Goal: Task Accomplishment & Management: Use online tool/utility

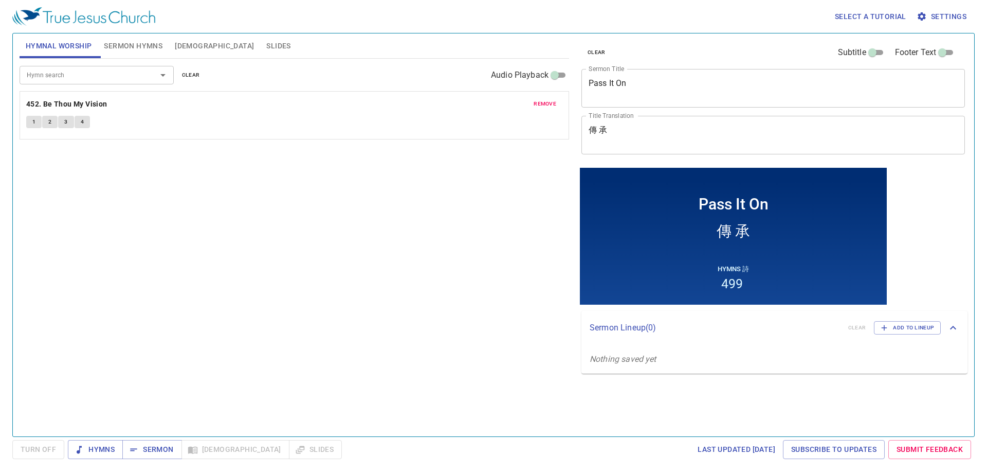
click at [540, 180] on div "Hymn search Hymn search clear Audio Playback remove 452. Be Thou My Vision 1 2 …" at bounding box center [295, 243] width 550 height 369
click at [540, 177] on div "Hymn search Hymn search clear Audio Playback remove 452. Be Thou My Vision 1 2 …" at bounding box center [295, 243] width 550 height 369
click at [536, 211] on div "Hymn search Hymn search clear Audio Playback remove 452. Be Thou My Vision 1 2 …" at bounding box center [295, 243] width 550 height 369
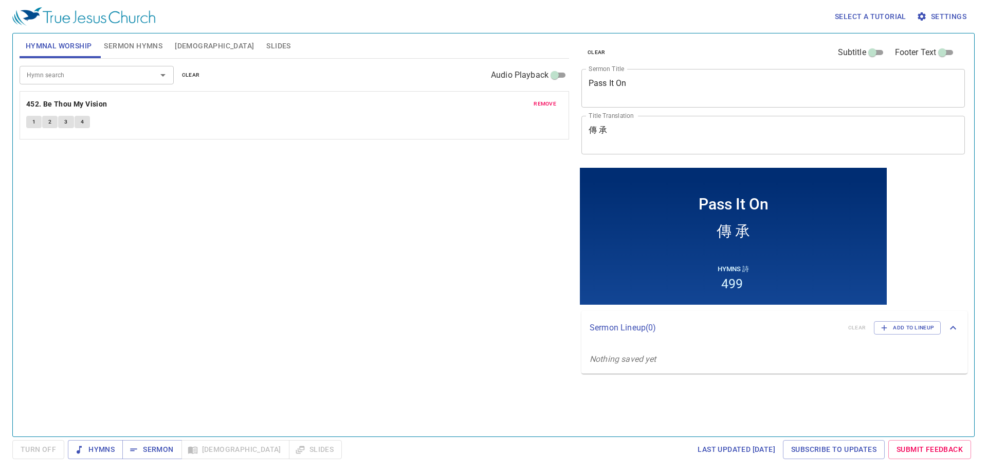
click at [536, 211] on div "Hymn search Hymn search clear Audio Playback remove 452. Be Thou My Vision 1 2 …" at bounding box center [295, 243] width 550 height 369
click at [537, 211] on div "Hymn search Hymn search clear Audio Playback remove 452. Be Thou My Vision 1 2 …" at bounding box center [295, 243] width 550 height 369
click at [539, 205] on div "Hymn search Hymn search clear Audio Playback remove 452. Be Thou My Vision 1 2 …" at bounding box center [295, 243] width 550 height 369
click at [541, 204] on div "Hymn search Hymn search clear Audio Playback remove 452. Be Thou My Vision 1 2 …" at bounding box center [295, 243] width 550 height 369
click at [545, 101] on span "remove" at bounding box center [545, 103] width 23 height 9
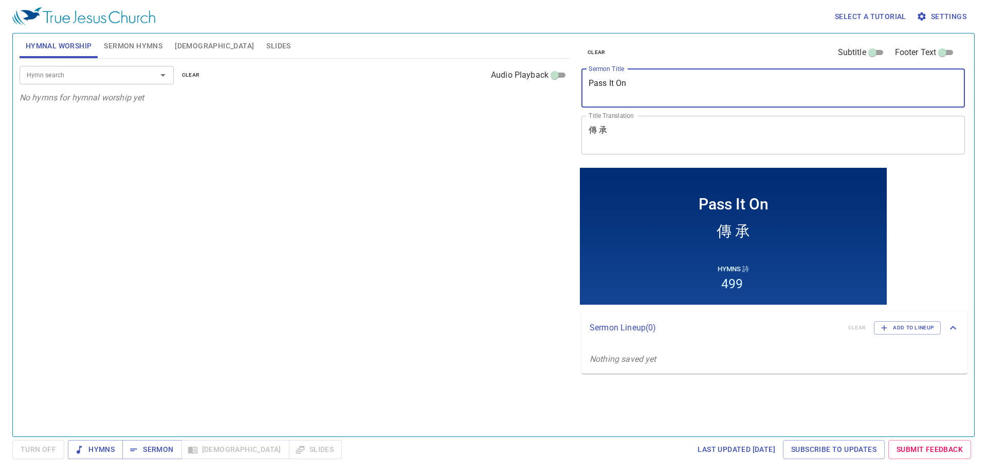
drag, startPoint x: 654, startPoint y: 92, endPoint x: 455, endPoint y: 94, distance: 199.0
click at [455, 94] on div "Hymnal Worship Sermon Hymns Bible Slides Hymn search Hymn search clear Audio Pl…" at bounding box center [493, 230] width 956 height 403
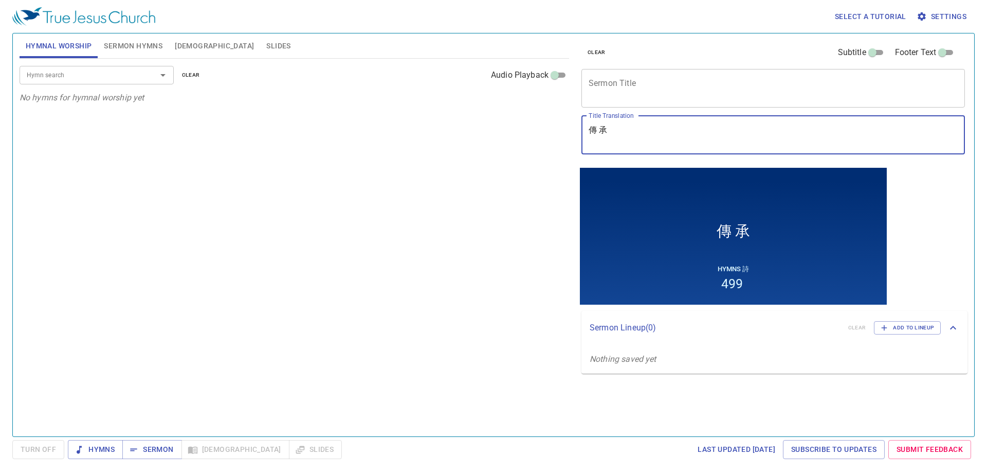
drag, startPoint x: 649, startPoint y: 134, endPoint x: 477, endPoint y: 134, distance: 172.2
click at [476, 135] on div "Hymnal Worship Sermon Hymns Bible Slides Hymn search Hymn search clear Audio Pl…" at bounding box center [493, 230] width 956 height 403
click at [118, 40] on span "Sermon Hymns" at bounding box center [133, 46] width 59 height 13
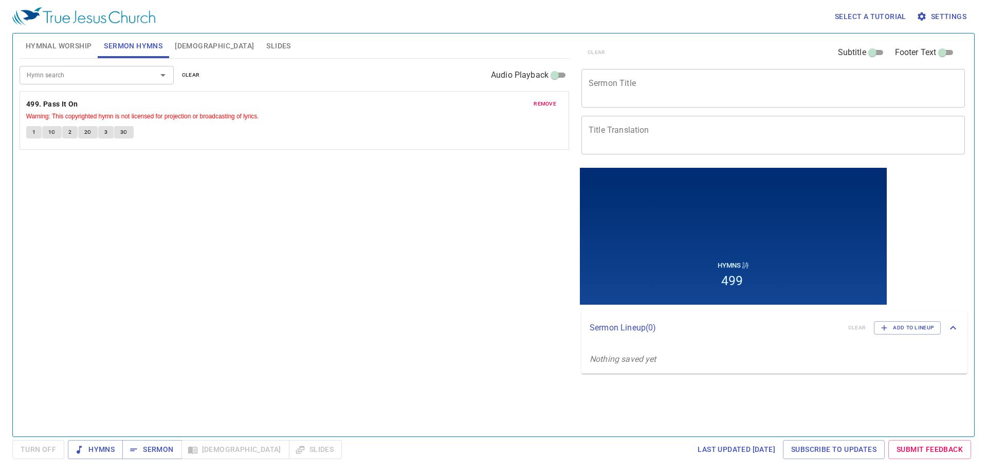
click at [541, 105] on span "remove" at bounding box center [545, 103] width 23 height 9
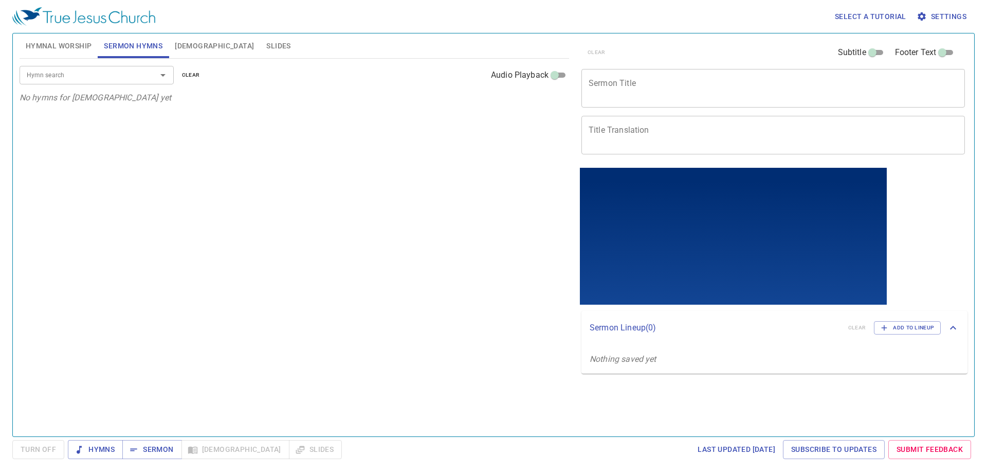
click at [68, 51] on span "Hymnal Worship" at bounding box center [59, 46] width 66 height 13
click at [122, 48] on span "Sermon Hymns" at bounding box center [133, 46] width 59 height 13
click at [638, 78] on div "x Sermon Title" at bounding box center [774, 88] width 384 height 39
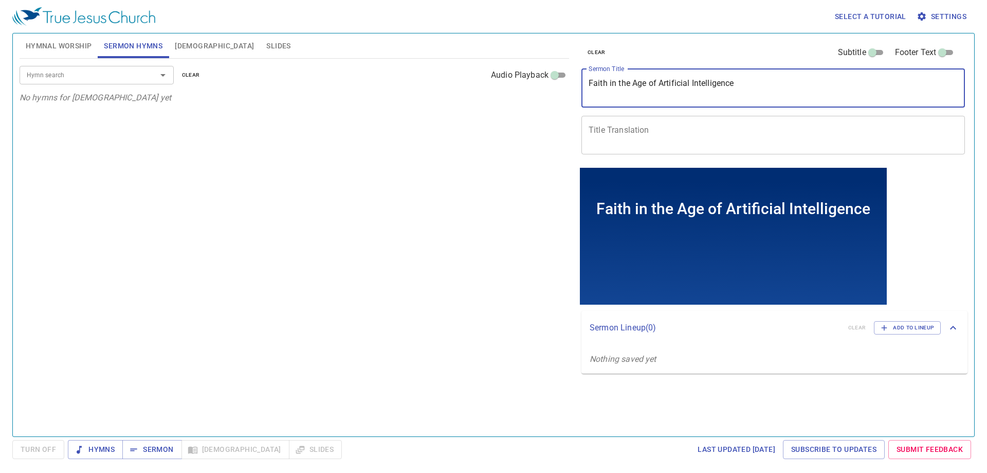
type textarea "Faith in the Age of Artificial Intelligence"
click at [631, 122] on div "x Title Translation" at bounding box center [774, 135] width 384 height 39
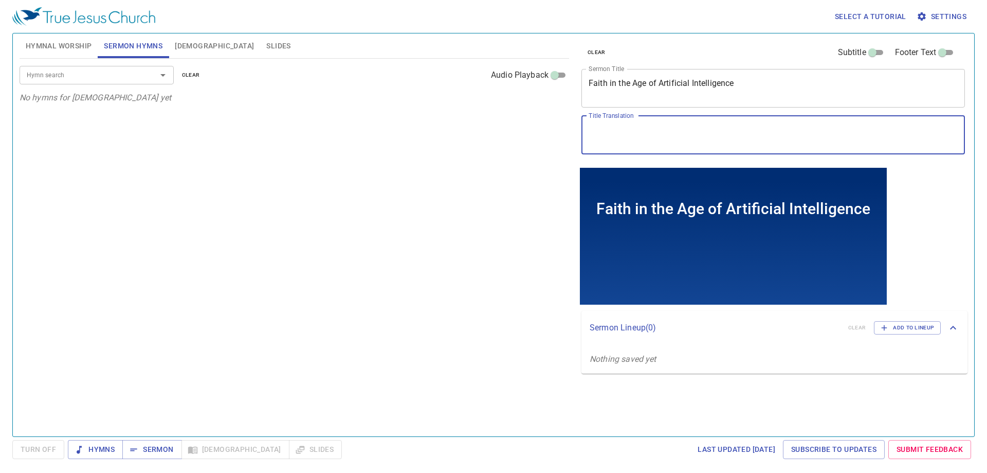
paste textarea "人工智"
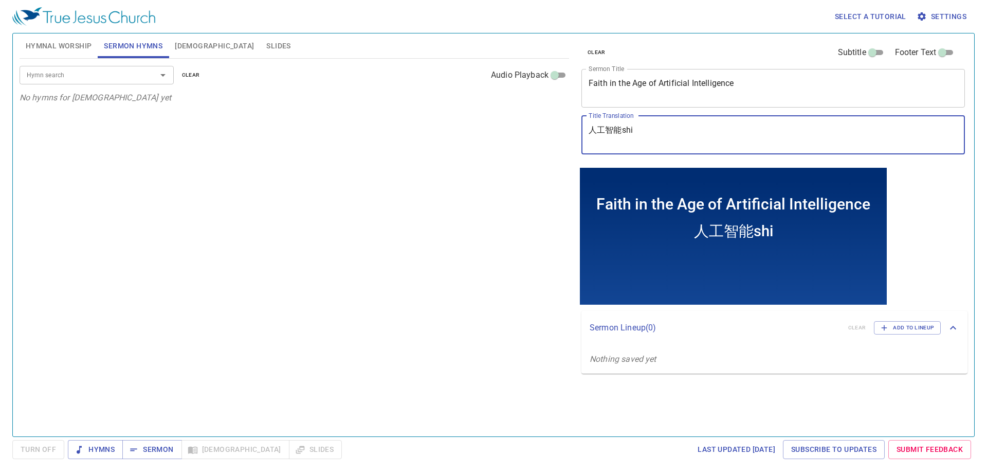
type textarea "人工智能是"
click at [656, 132] on textarea "人工智能時代的" at bounding box center [773, 135] width 369 height 20
click at [674, 132] on textarea "人工智能時代的xi" at bounding box center [773, 135] width 369 height 20
type textarea "人工智能時代的"
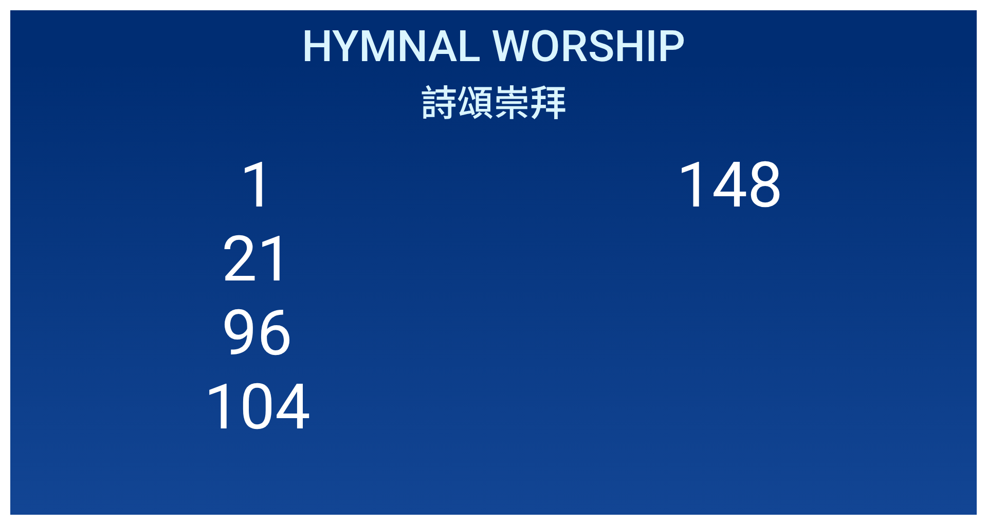
click at [961, 496] on icon "button" at bounding box center [961, 500] width 12 height 12
click at [964, 495] on icon "button" at bounding box center [961, 500] width 12 height 12
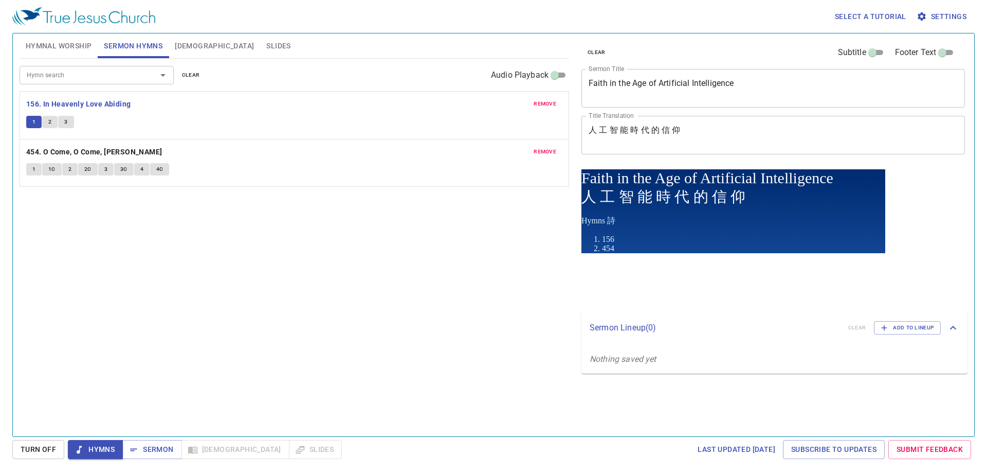
click at [48, 123] on button "2" at bounding box center [49, 122] width 15 height 12
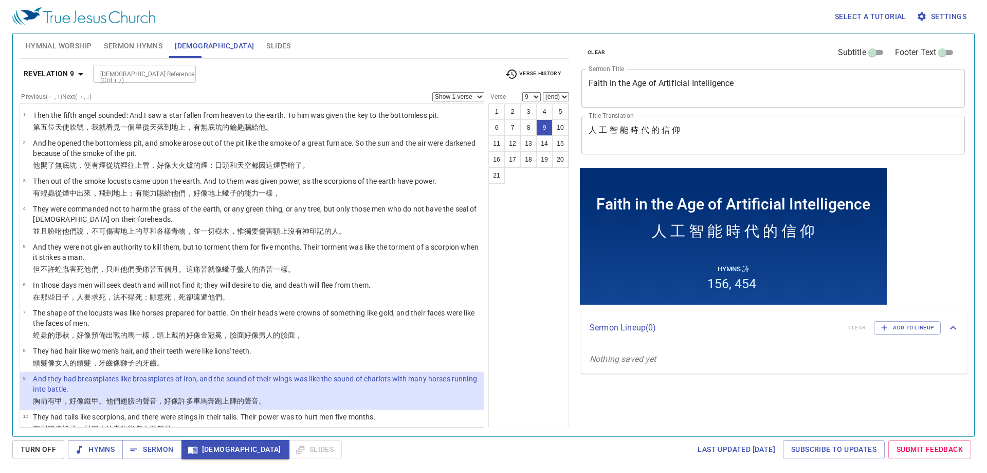
click at [389, 409] on li "10 They had tails like scorpions, and there were stings in their tails. Their p…" at bounding box center [252, 423] width 464 height 28
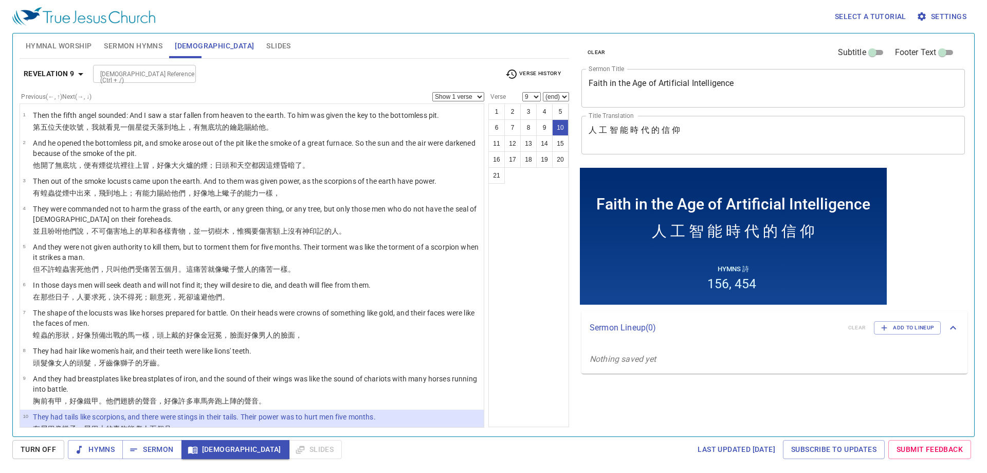
select select "10"
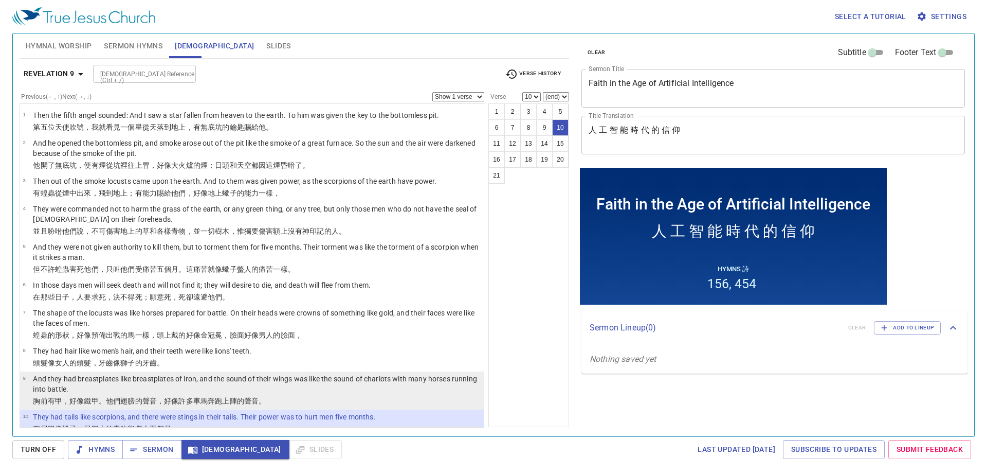
scroll to position [154, 0]
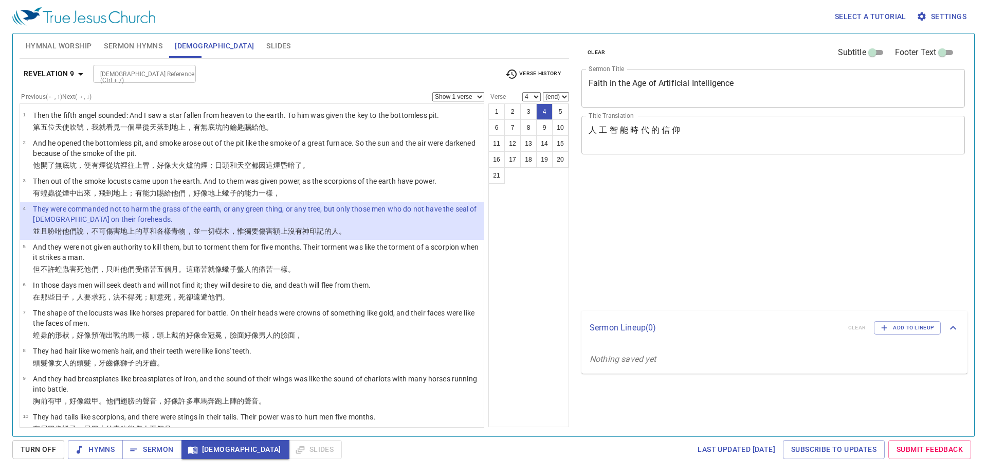
select select "4"
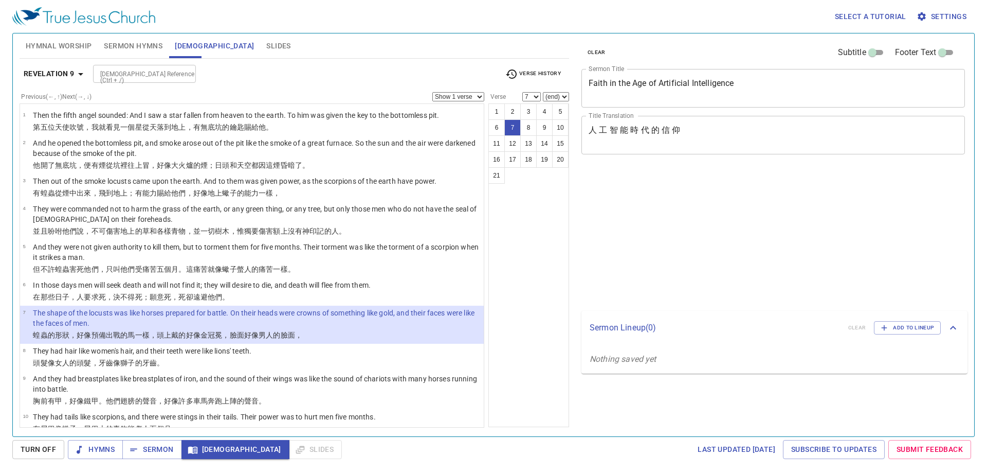
select select "7"
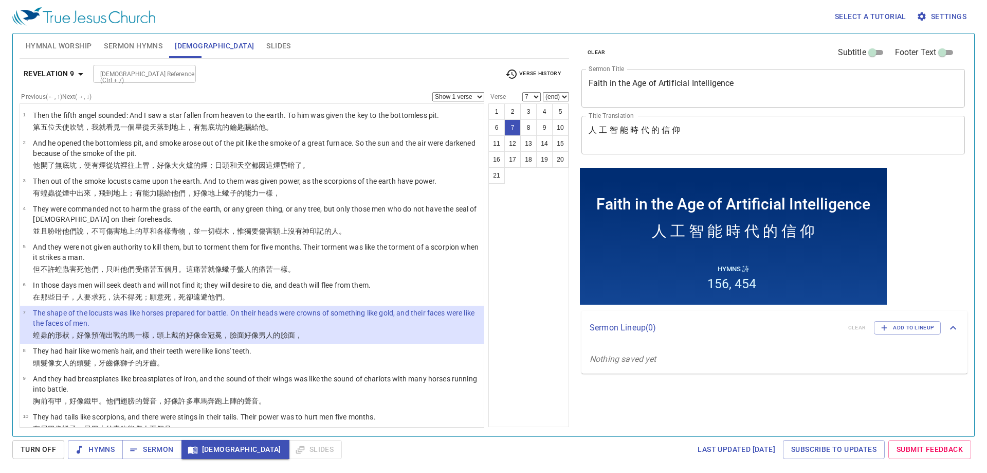
scroll to position [41, 0]
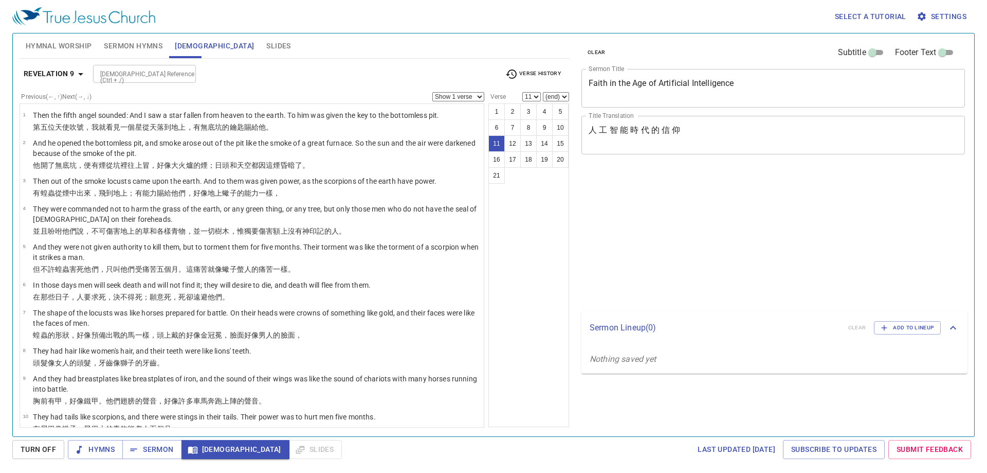
select select "11"
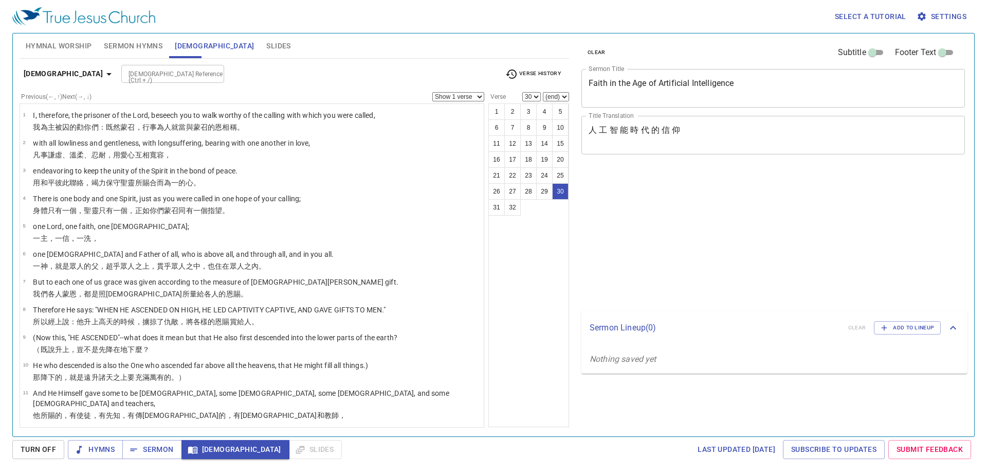
select select "30"
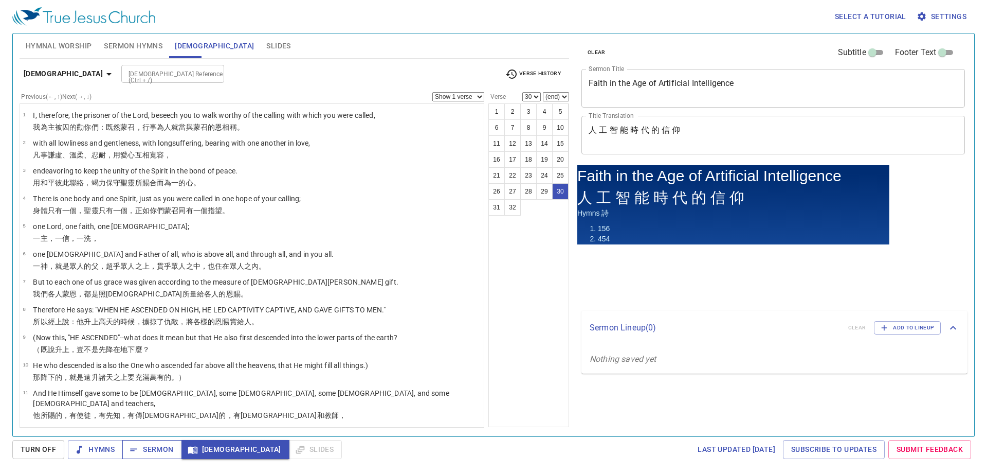
click at [510, 354] on div "1 2 3 4 5 6 7 8 9 10 11 12 13 14 15 16 17 18 19 20 21 22 23 24 25 26 27 28 29 3…" at bounding box center [528, 264] width 81 height 323
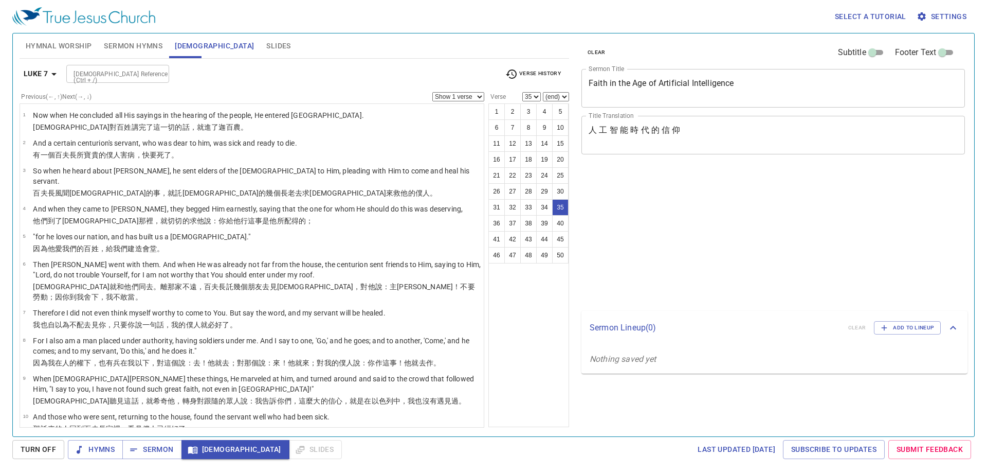
select select "35"
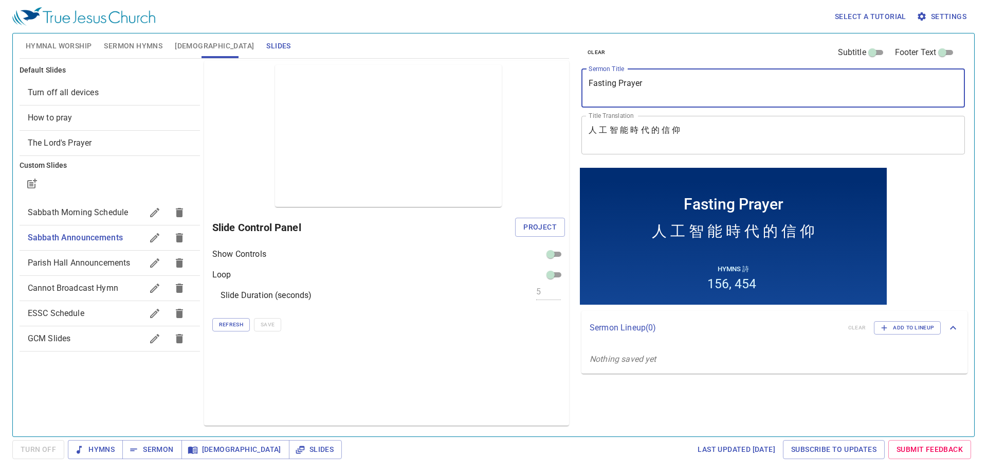
type textarea "Fasting Prayer"
click at [711, 133] on textarea "人 工 智 能 時 代 的 信 仰" at bounding box center [773, 135] width 369 height 20
click at [684, 131] on textarea "人 工 智 能 時 代 的 信 仰" at bounding box center [773, 135] width 369 height 20
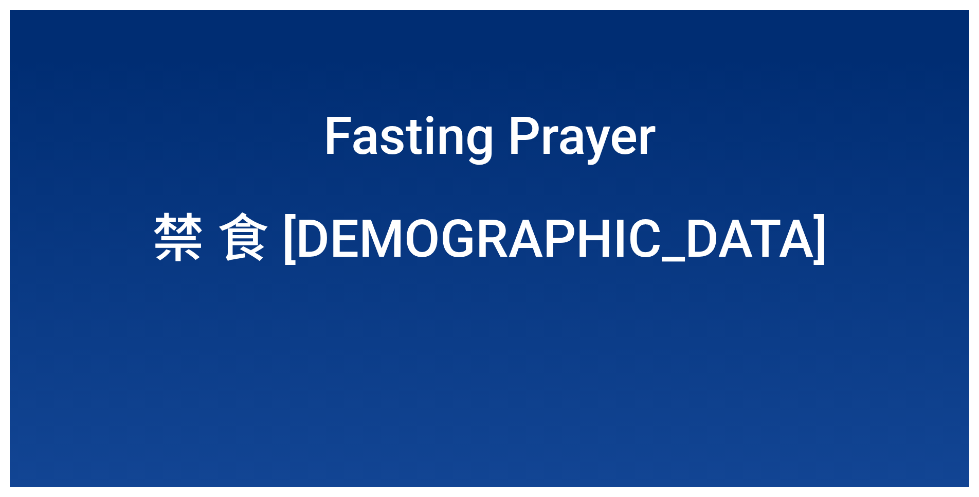
click at [961, 480] on div "Fasting Prayer Fasting Prayer 禁 食 [DEMOGRAPHIC_DATA] 禁 食 [DEMOGRAPHIC_DATA]" at bounding box center [489, 248] width 959 height 477
click at [931, 474] on div "Fasting Prayer Fasting Prayer 禁 食 [DEMOGRAPHIC_DATA] 禁 食 [DEMOGRAPHIC_DATA]" at bounding box center [489, 248] width 959 height 477
click at [932, 474] on div "Fasting Prayer Fasting Prayer 禁 食 禱 告 禁 食 禱 告" at bounding box center [489, 248] width 959 height 477
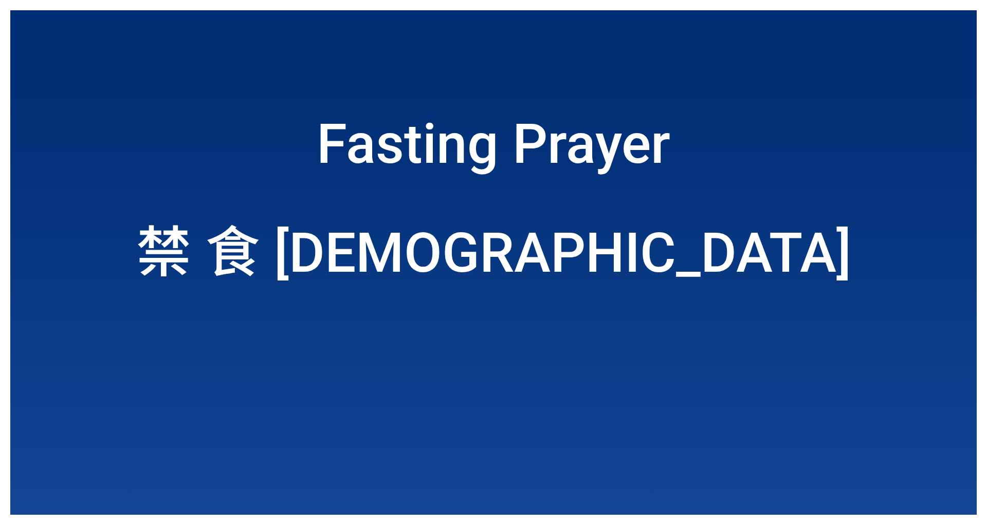
click at [940, 462] on div "Fasting Prayer Fasting Prayer 禁 食 禱 告 禁 食 禱 告" at bounding box center [493, 262] width 967 height 505
click at [956, 489] on div "Fasting Prayer Fasting Prayer 禁 食 禱 告 禁 食 禱 告" at bounding box center [493, 262] width 967 height 505
click at [947, 479] on div "Fasting Prayer Fasting Prayer 禁 食 禱 告 禁 食 禱 告" at bounding box center [493, 262] width 967 height 505
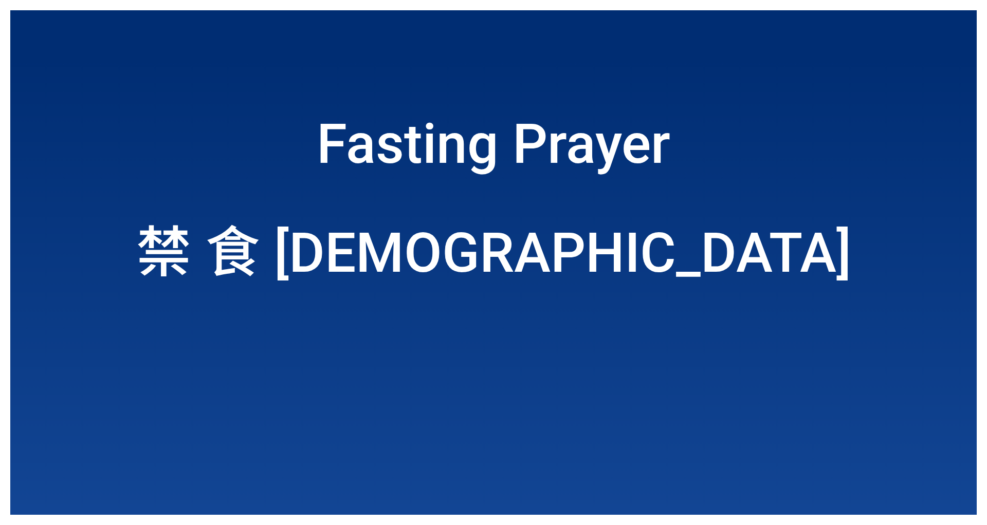
click at [940, 487] on div "Fasting Prayer Fasting Prayer 禁 食 禱 告 禁 食 禱 告" at bounding box center [493, 262] width 967 height 505
click at [957, 491] on div "Fasting Prayer Fasting Prayer 禁 食 禱 告 禁 食 禱 告" at bounding box center [493, 262] width 967 height 505
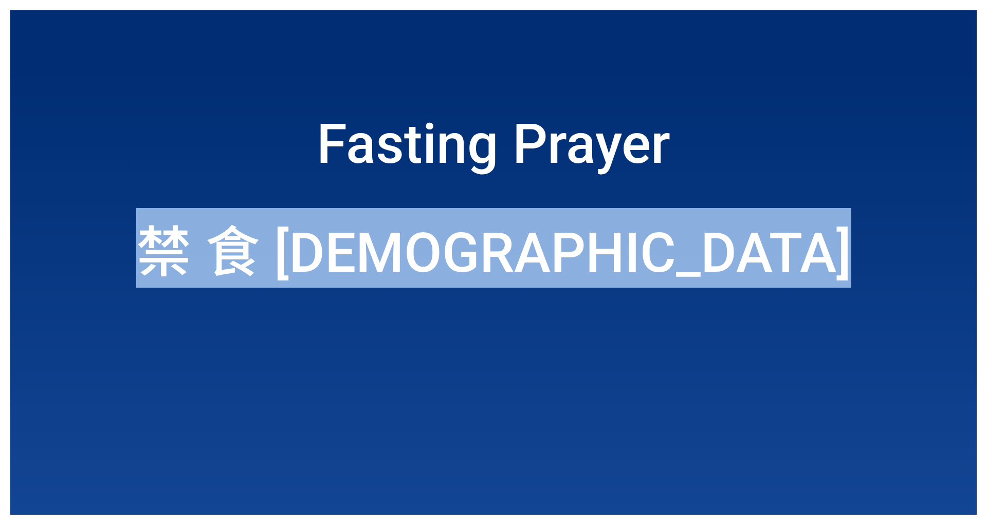
click at [957, 491] on div "Fasting Prayer Fasting Prayer 禁 食 禱 告 禁 食 禱 告" at bounding box center [493, 262] width 967 height 505
click at [539, 216] on div "禁 食 [DEMOGRAPHIC_DATA] 告" at bounding box center [493, 248] width 715 height 80
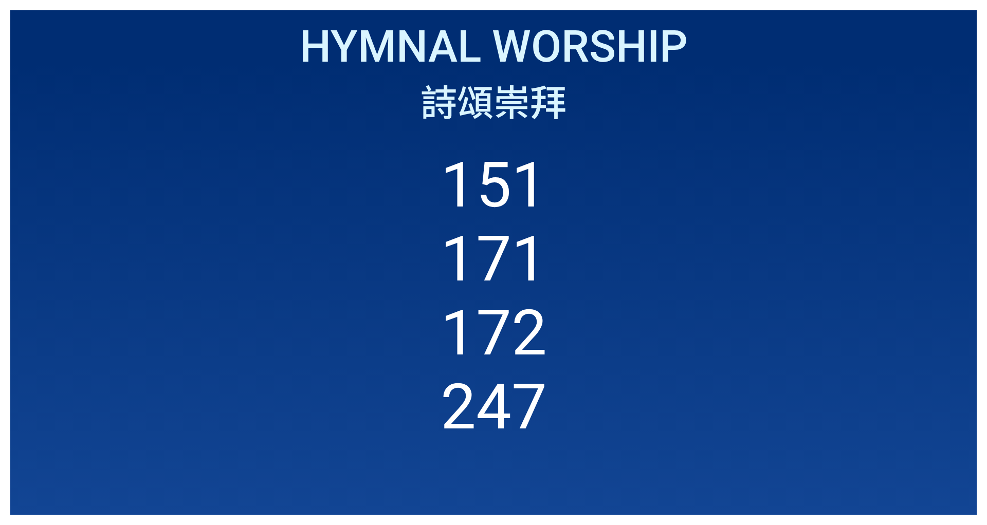
click at [409, 344] on ol "151 171 172 247" at bounding box center [494, 321] width 946 height 346
click at [831, 148] on div "151 171 172 247" at bounding box center [494, 315] width 946 height 377
click at [820, 156] on ol "151 171 172 247" at bounding box center [494, 321] width 946 height 346
click at [821, 156] on ol "151 171 172 247" at bounding box center [494, 321] width 946 height 346
click at [797, 331] on ol "151 171 172 247" at bounding box center [494, 321] width 946 height 346
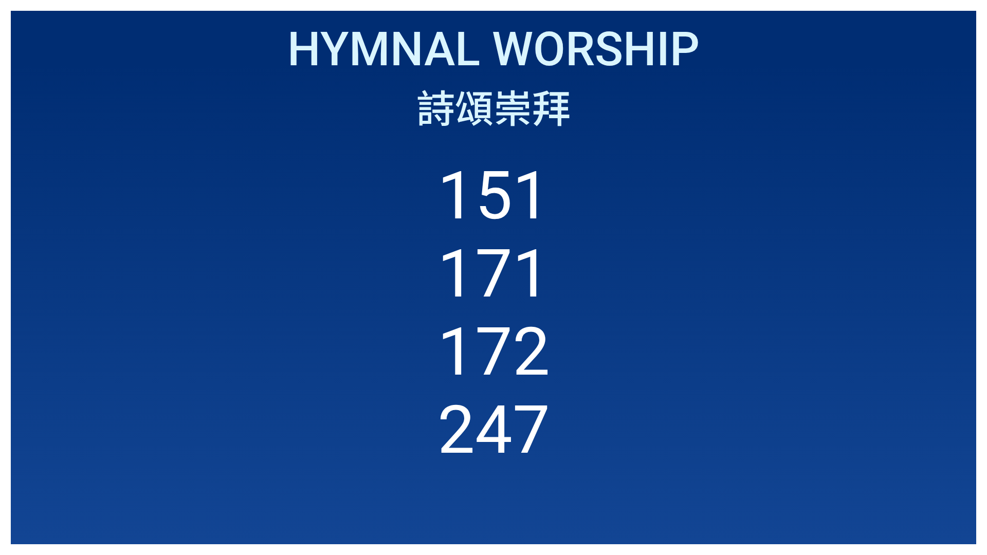
click at [966, 107] on div "Hymnal Worship Hymnal Worship 詩頌崇拜 詩頌崇拜 151 171 172 247" at bounding box center [494, 278] width 966 height 534
click at [941, 113] on div "詩頌崇拜" at bounding box center [493, 106] width 943 height 56
click at [940, 114] on div "詩頌崇拜" at bounding box center [493, 106] width 943 height 56
click at [924, 125] on div "詩頌崇拜" at bounding box center [493, 106] width 943 height 56
drag, startPoint x: 918, startPoint y: 127, endPoint x: 626, endPoint y: 189, distance: 298.6
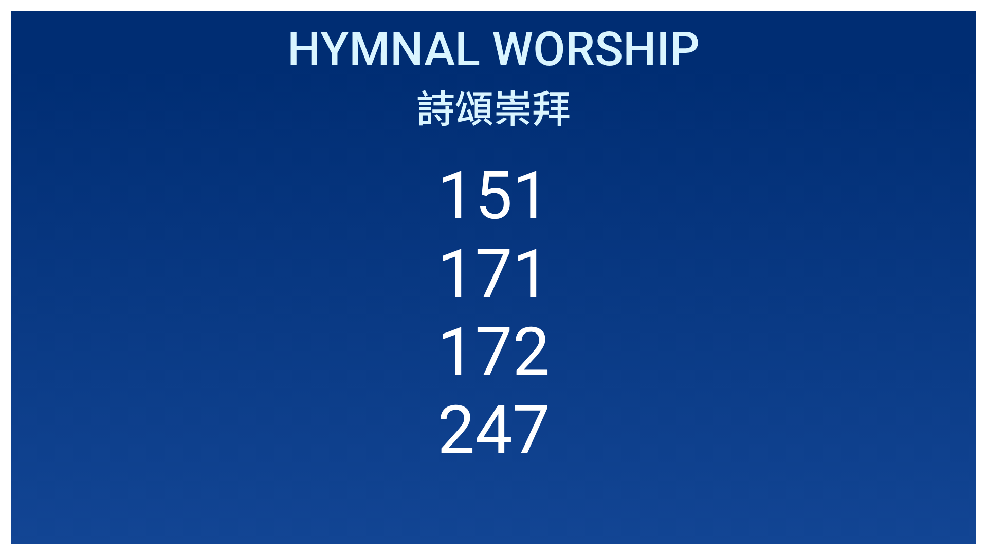
click at [626, 189] on ol "151 171 172 247" at bounding box center [493, 340] width 943 height 366
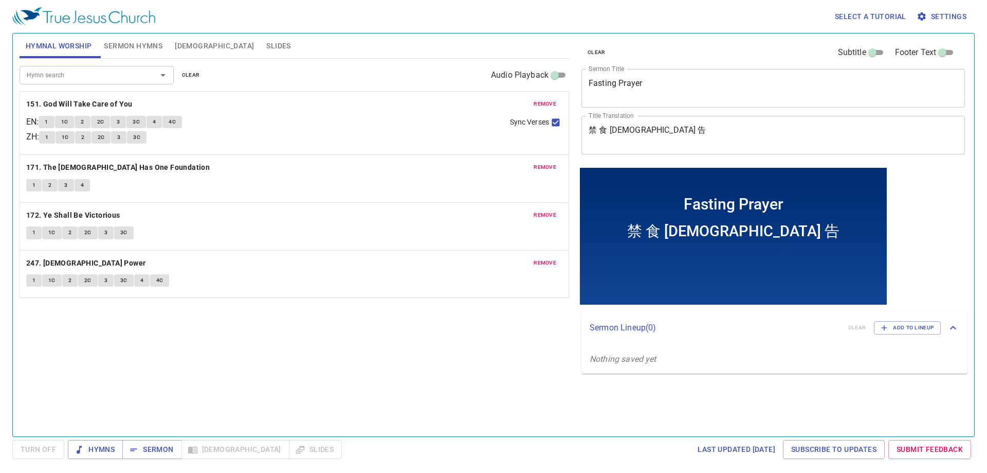
click at [134, 43] on span "Sermon Hymns" at bounding box center [133, 46] width 59 height 13
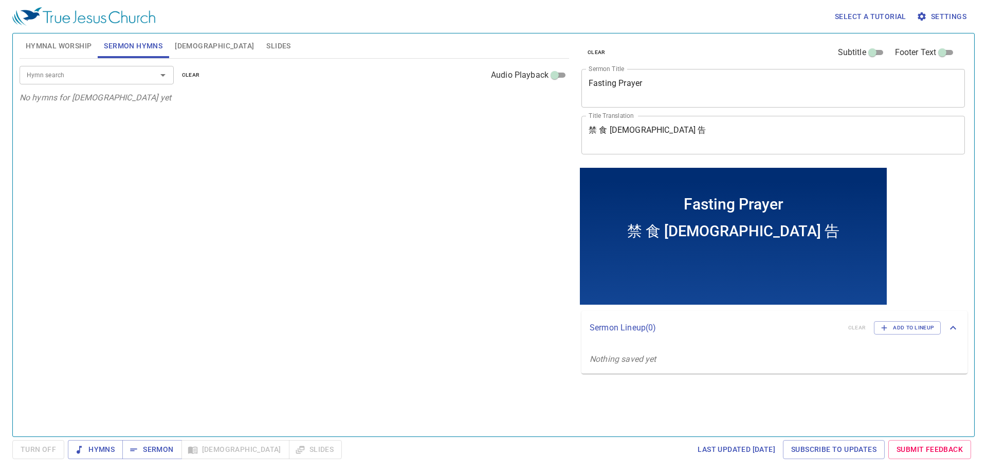
click at [112, 435] on div "Hymnal Worship Sermon Hymns Bible Slides Hymn search Hymn search clear Audio Pl…" at bounding box center [493, 235] width 963 height 404
click at [111, 450] on span "Hymns" at bounding box center [95, 449] width 39 height 13
click at [45, 40] on span "Hymnal Worship" at bounding box center [59, 46] width 66 height 13
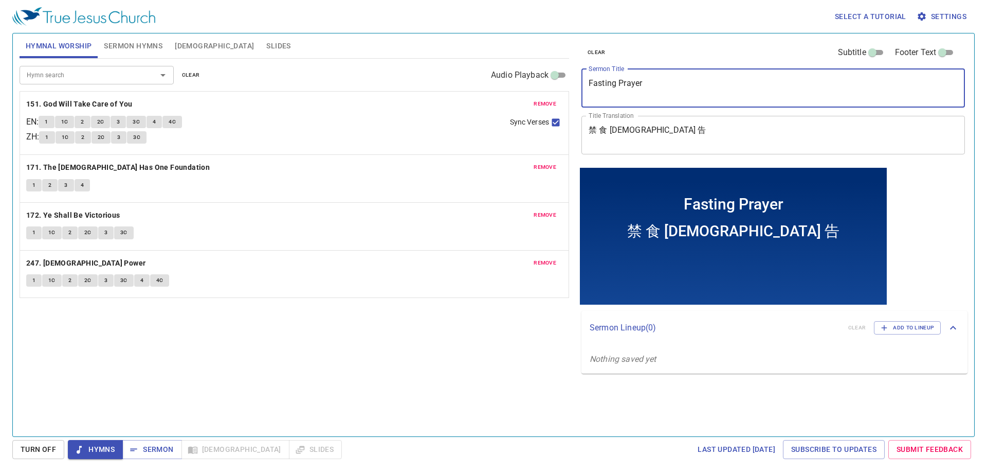
drag, startPoint x: 737, startPoint y: 82, endPoint x: 494, endPoint y: 53, distance: 244.9
click at [494, 53] on div "Hymnal Worship Sermon Hymns Bible Slides Hymn search Hymn search clear Audio Pl…" at bounding box center [493, 230] width 956 height 403
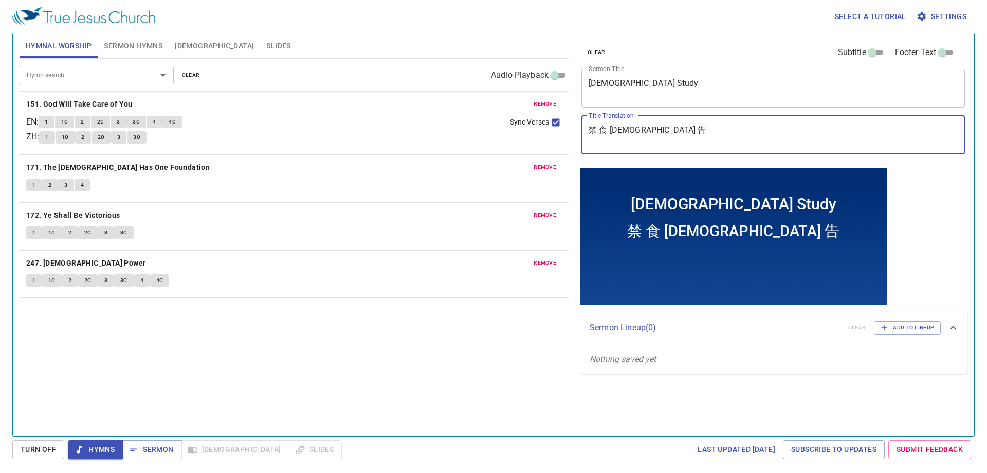
drag, startPoint x: 561, startPoint y: 126, endPoint x: 553, endPoint y: 126, distance: 8.2
click at [553, 126] on div "Hymnal Worship Sermon Hymns Bible Slides Hymn search Hymn search clear Audio Pl…" at bounding box center [493, 230] width 956 height 403
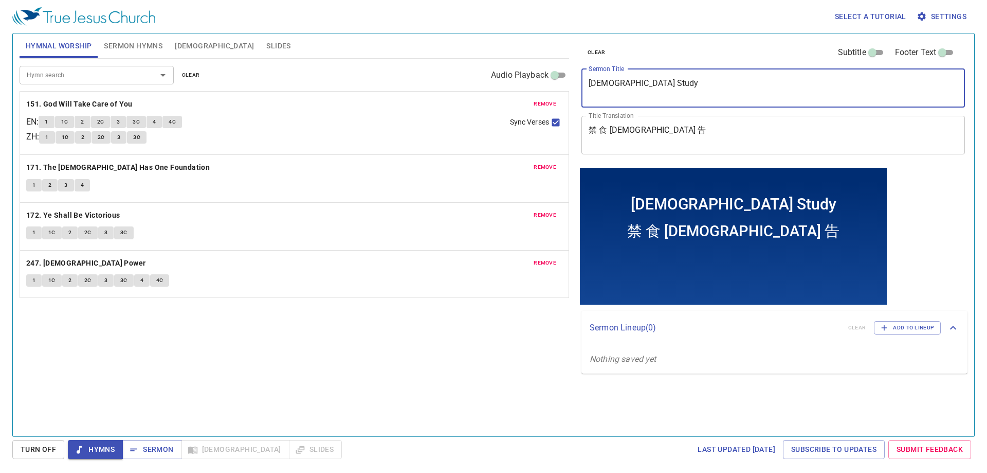
click at [693, 91] on textarea "[DEMOGRAPHIC_DATA] Study" at bounding box center [773, 88] width 369 height 20
click at [709, 90] on textarea "[DEMOGRAPHIC_DATA] Study" at bounding box center [773, 88] width 369 height 20
drag, startPoint x: 678, startPoint y: 90, endPoint x: 547, endPoint y: 85, distance: 130.7
click at [547, 84] on div "Hymnal Worship Sermon Hymns Bible Slides Hymn search Hymn search clear Audio Pl…" at bounding box center [493, 230] width 956 height 403
type textarea "Fasting Prayer"
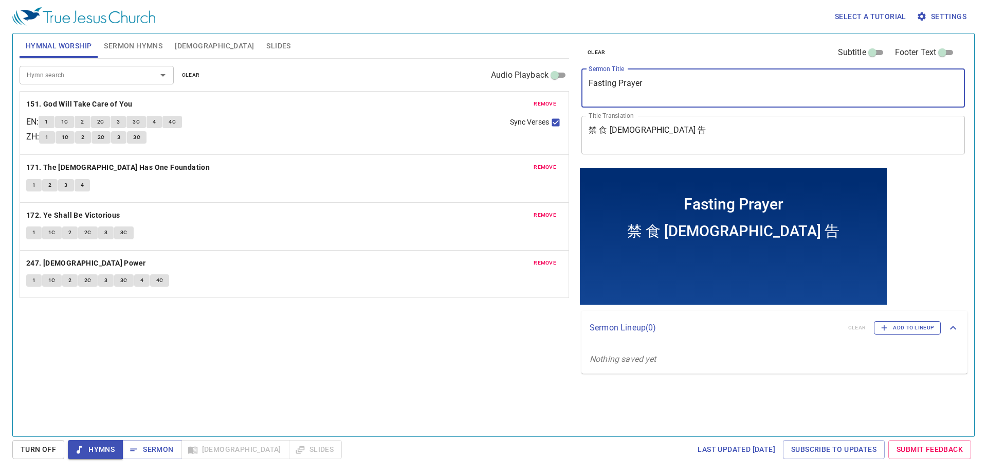
click at [902, 328] on span "Add to Lineup" at bounding box center [907, 327] width 53 height 9
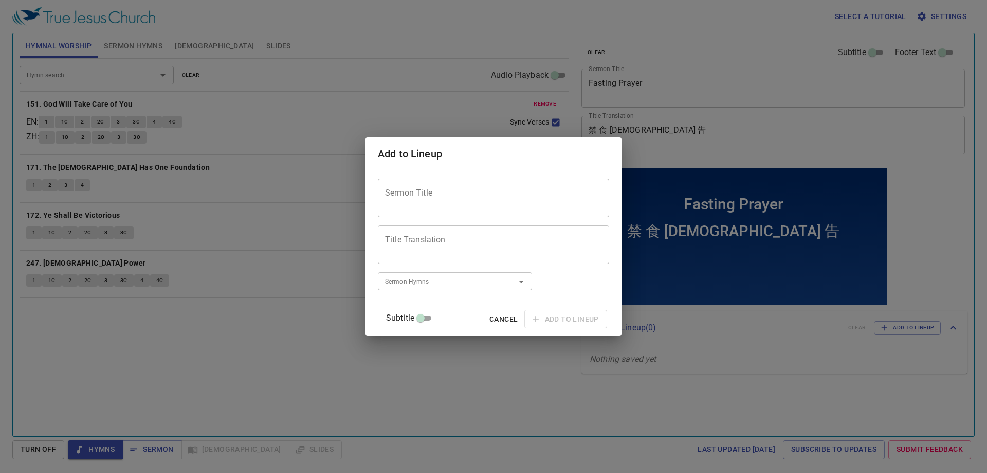
click at [489, 317] on span "Cancel" at bounding box center [503, 319] width 28 height 13
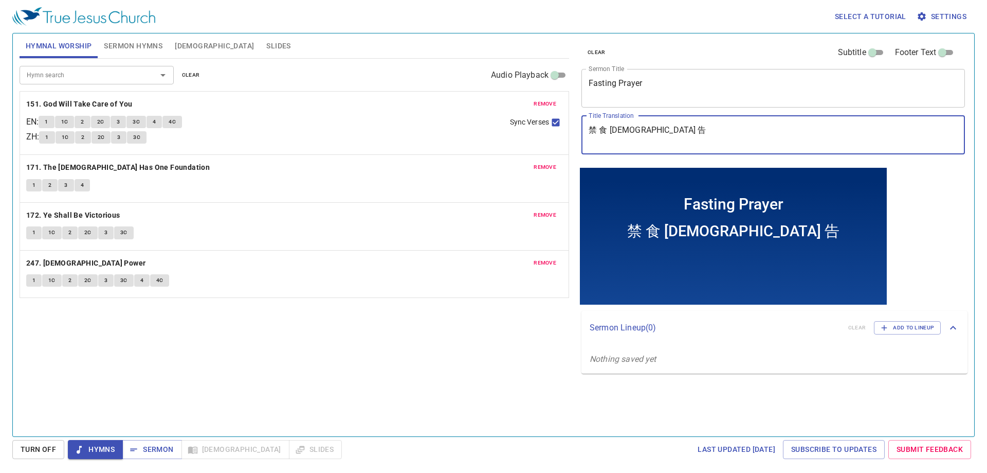
drag, startPoint x: 689, startPoint y: 132, endPoint x: 553, endPoint y: 122, distance: 136.6
click at [554, 122] on div "Hymnal Worship Sermon Hymns Bible Slides Hymn search Hymn search clear Audio Pl…" at bounding box center [493, 230] width 956 height 403
click at [907, 328] on span "Add to Lineup" at bounding box center [907, 327] width 53 height 9
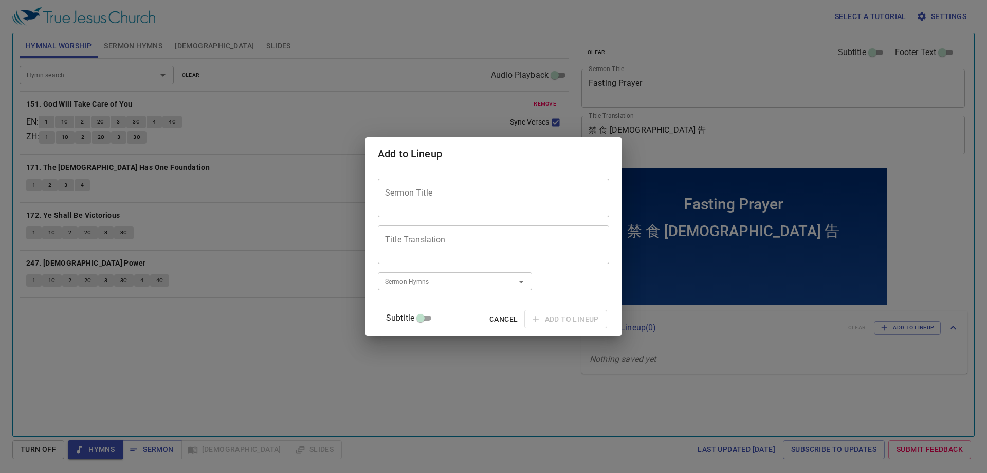
click at [474, 253] on textarea "Title Translation" at bounding box center [493, 244] width 217 height 20
paste textarea "禁 食 禱 告"
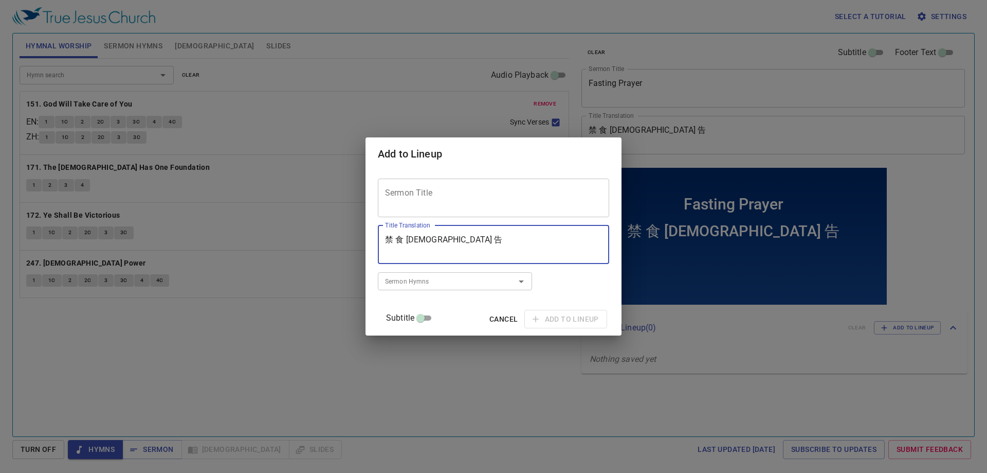
type textarea "禁 食 禱 告"
click at [501, 197] on textarea "Sermon Title" at bounding box center [493, 198] width 217 height 20
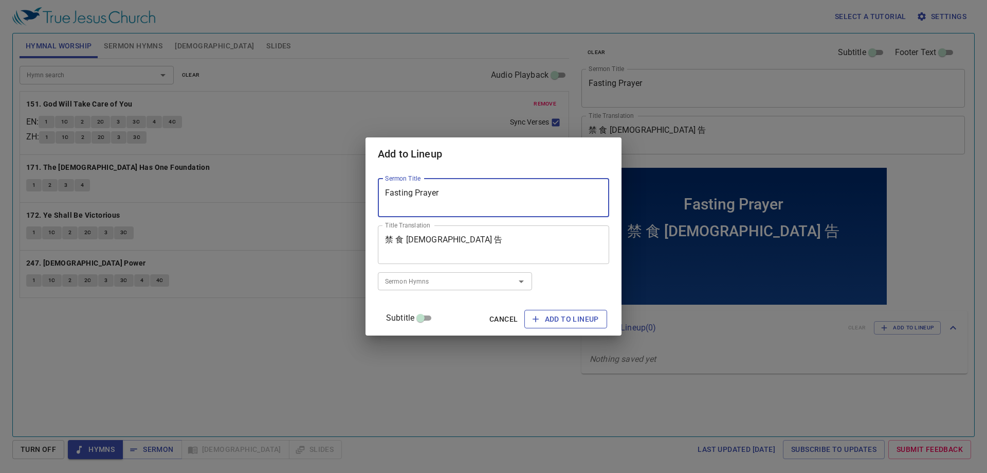
type textarea "Fasting Prayer"
click at [560, 324] on span "Add to Lineup" at bounding box center [566, 319] width 66 height 13
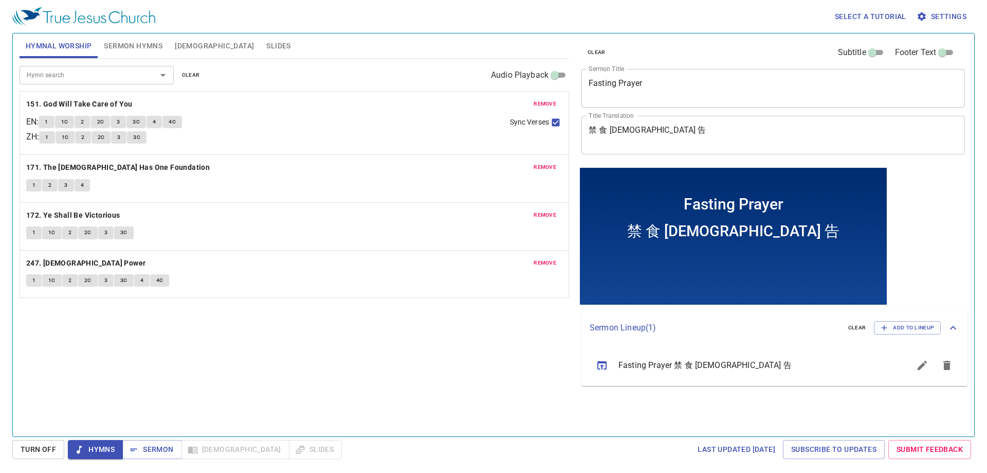
click at [644, 80] on textarea "Fasting Prayer" at bounding box center [773, 88] width 369 height 20
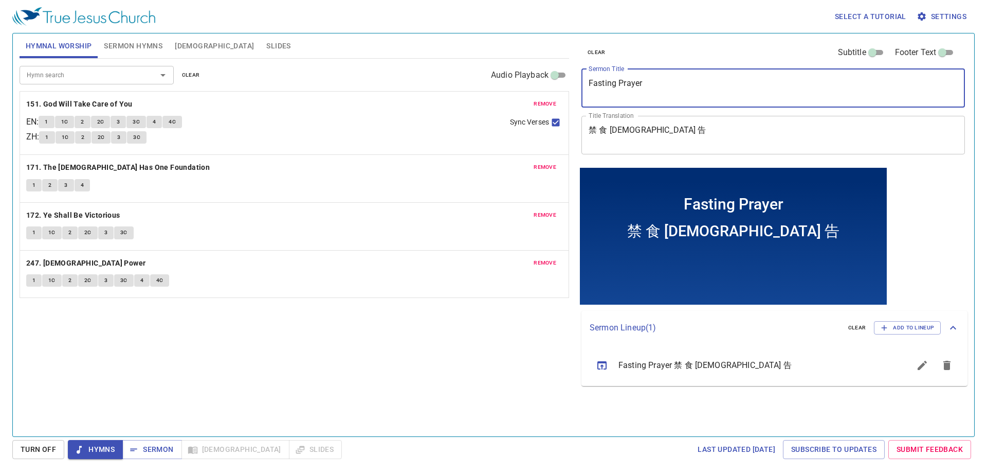
drag, startPoint x: 530, startPoint y: 68, endPoint x: 372, endPoint y: 46, distance: 159.3
click at [374, 46] on div "Hymnal Worship Sermon Hymns Bible Slides Hymn search Hymn search clear Audio Pl…" at bounding box center [493, 230] width 956 height 403
type textarea "[DEMOGRAPHIC_DATA] Study"
drag, startPoint x: 623, startPoint y: 130, endPoint x: 498, endPoint y: 114, distance: 125.9
click at [498, 114] on div "Hymnal Worship Sermon Hymns Bible Slides Hymn search Hymn search clear Audio Pl…" at bounding box center [493, 230] width 956 height 403
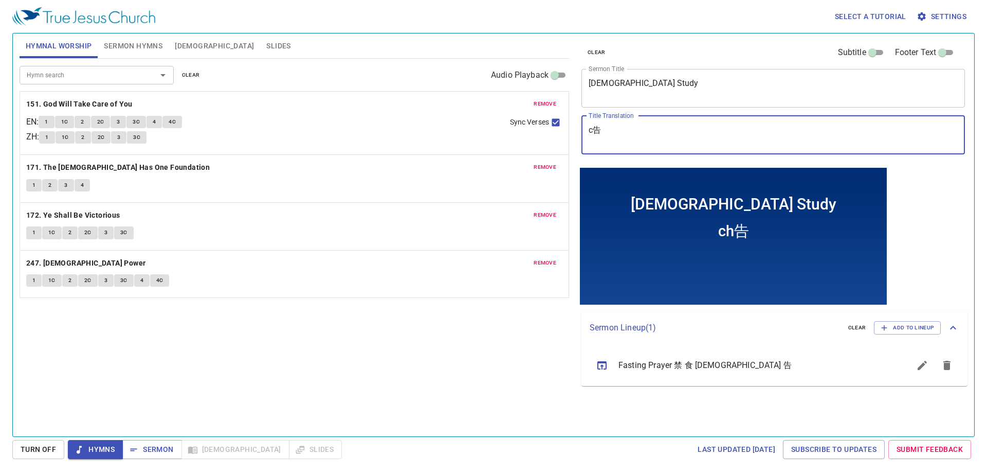
type textarea "告"
type textarea "查jing"
